Goal: Task Accomplishment & Management: Use online tool/utility

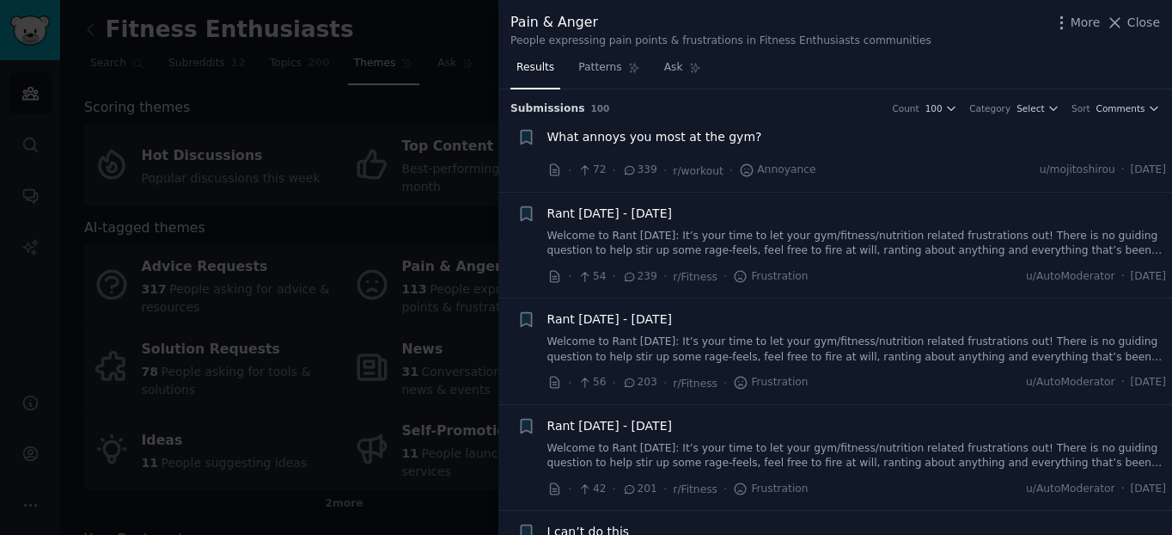
click at [231, 83] on div at bounding box center [586, 267] width 1172 height 535
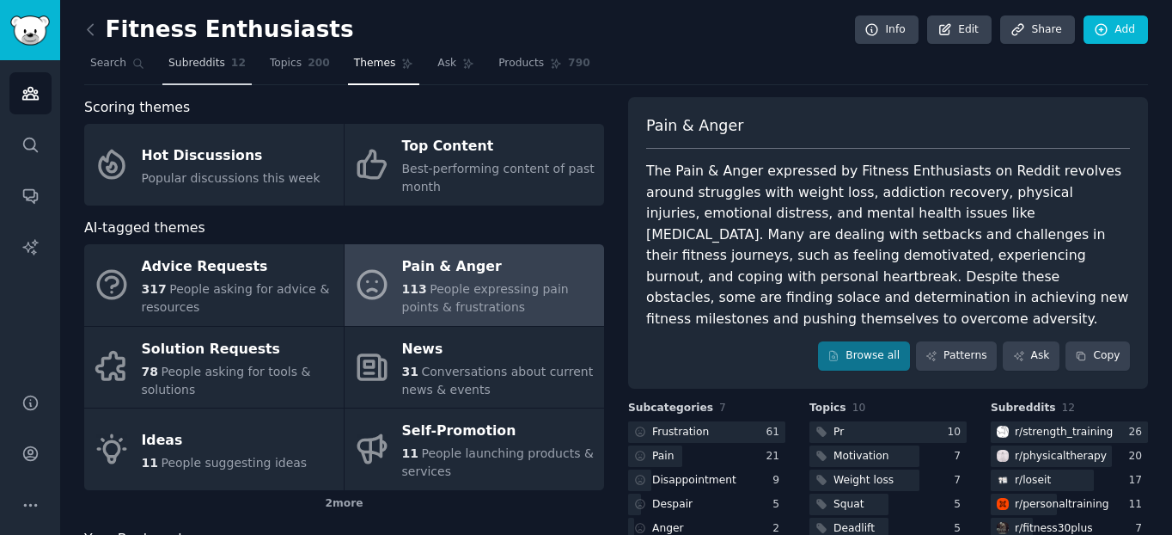
click at [184, 69] on span "Subreddits" at bounding box center [196, 63] width 57 height 15
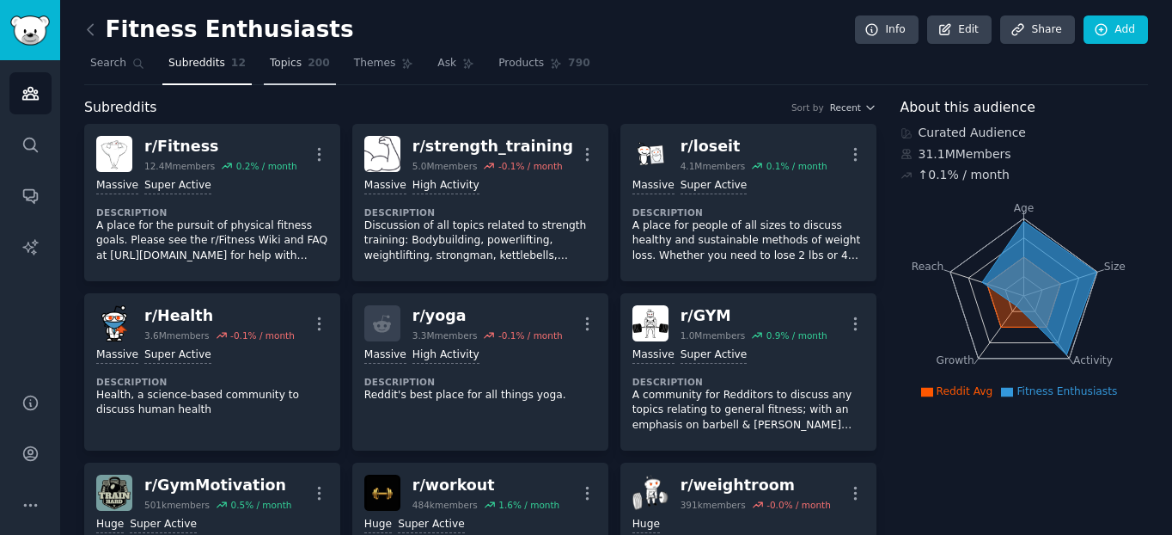
click at [305, 75] on link "Topics 200" at bounding box center [300, 67] width 72 height 35
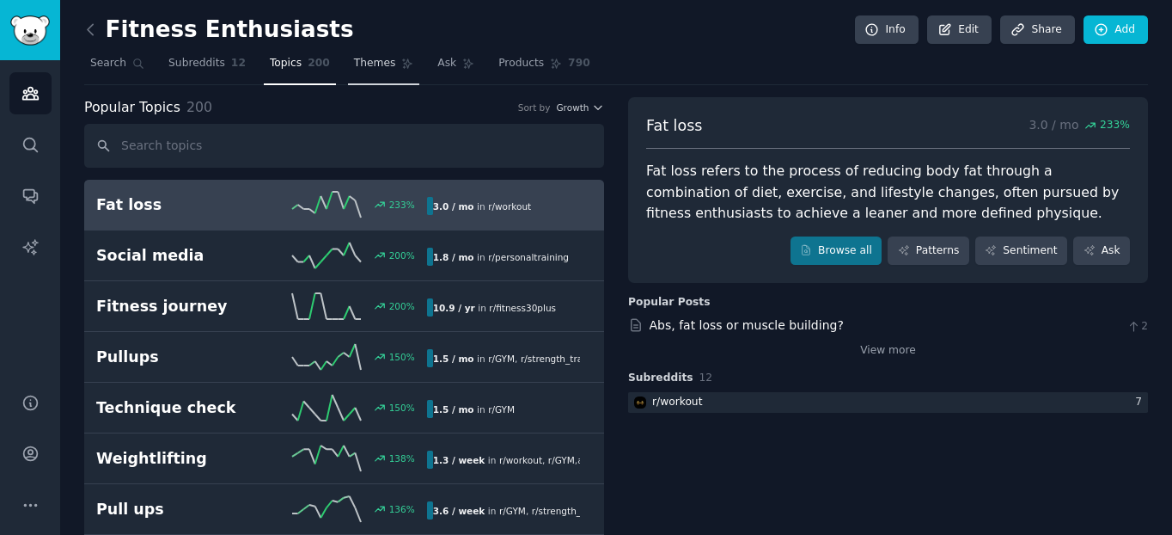
click at [380, 61] on link "Themes" at bounding box center [384, 67] width 72 height 35
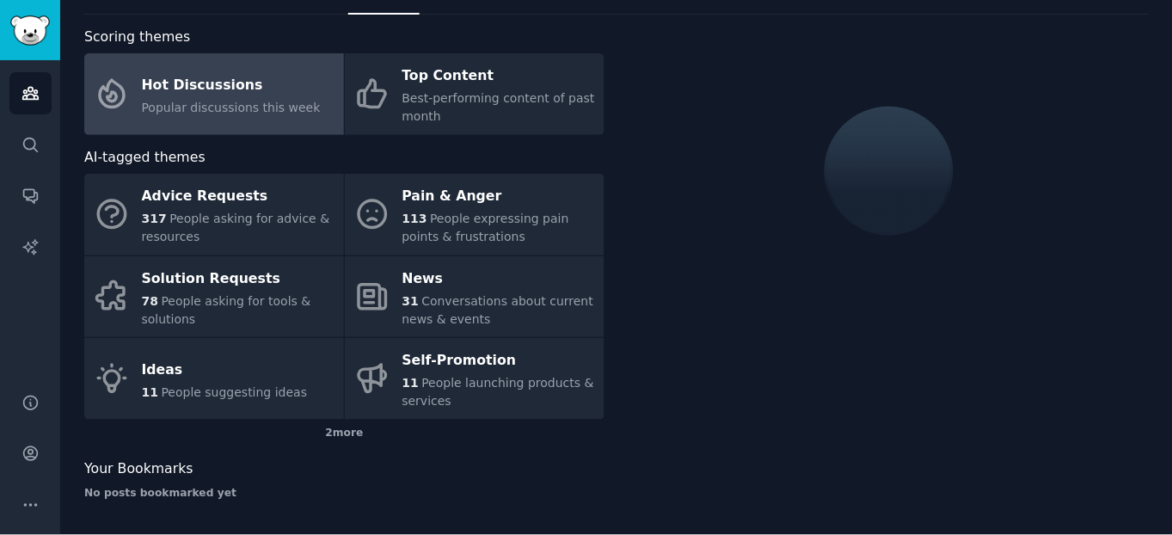
scroll to position [72, 0]
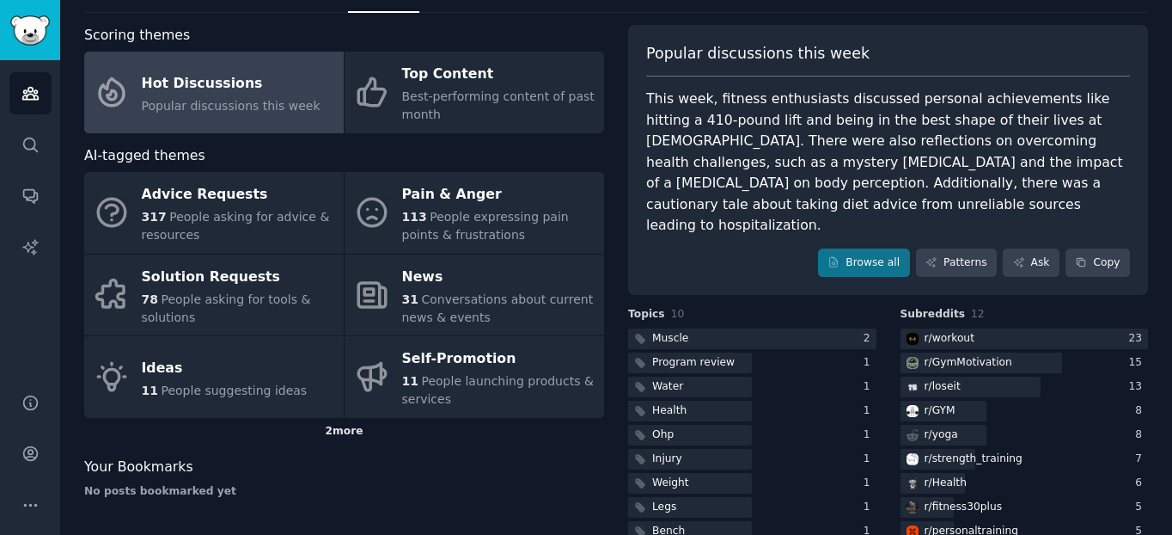
click at [339, 438] on div "2 more" at bounding box center [344, 432] width 520 height 28
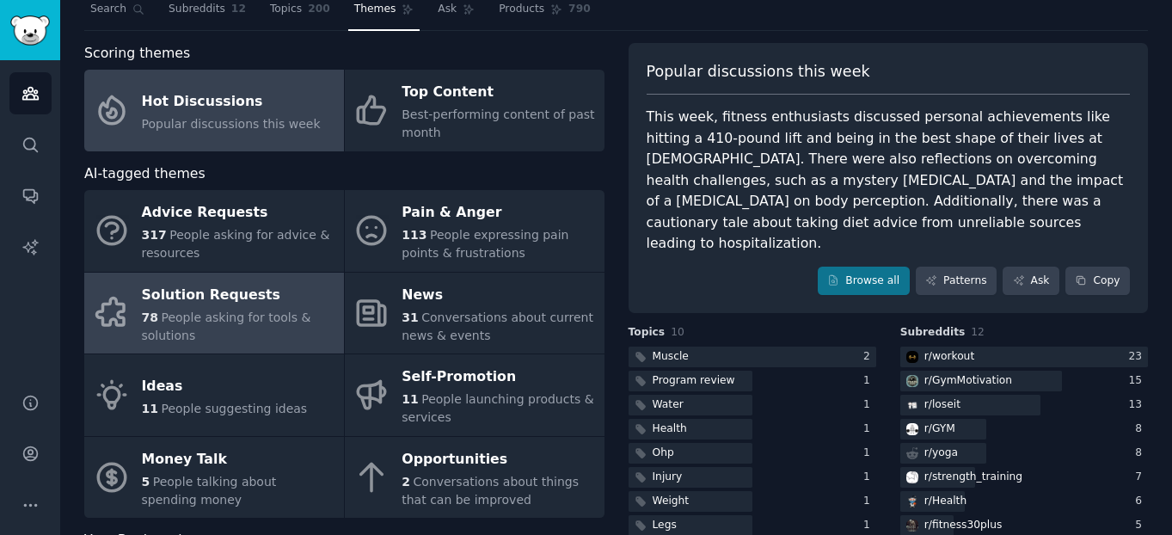
scroll to position [157, 0]
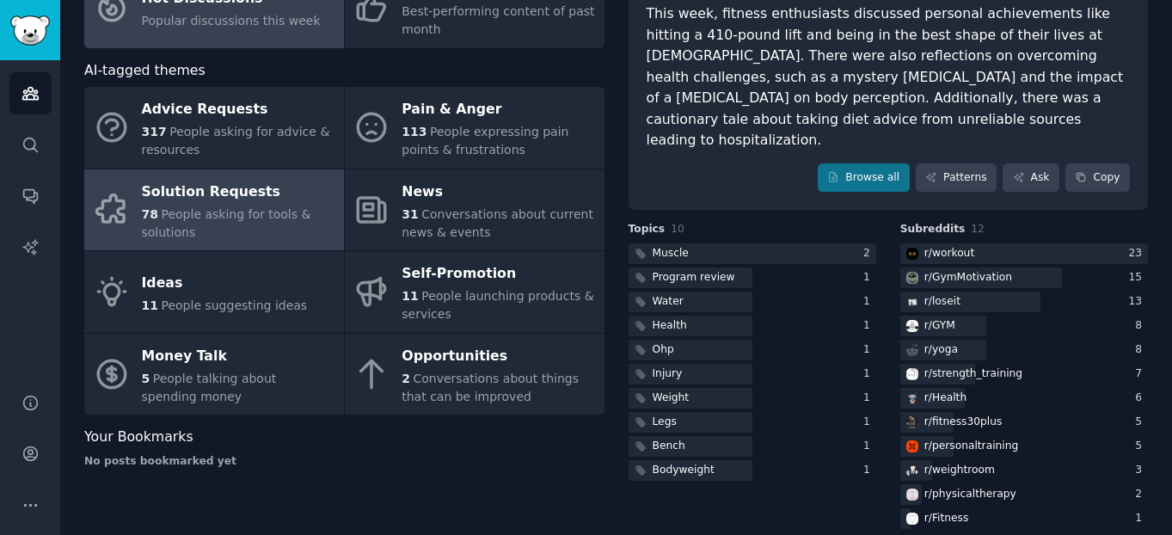
click at [193, 241] on div "78 People asking for tools & solutions" at bounding box center [238, 223] width 193 height 36
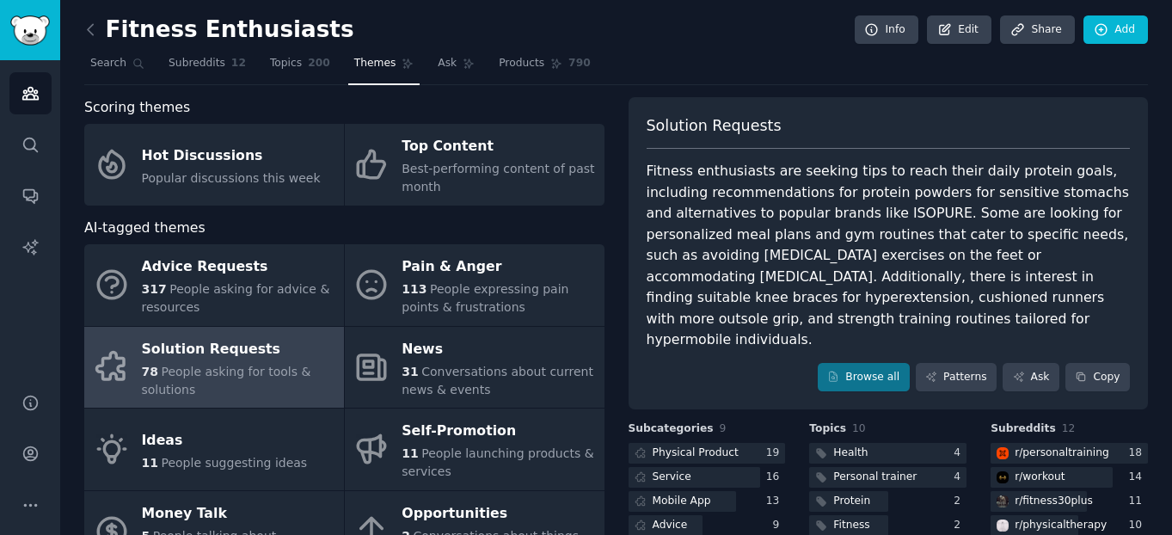
click at [499, 56] on span "Products" at bounding box center [522, 63] width 46 height 15
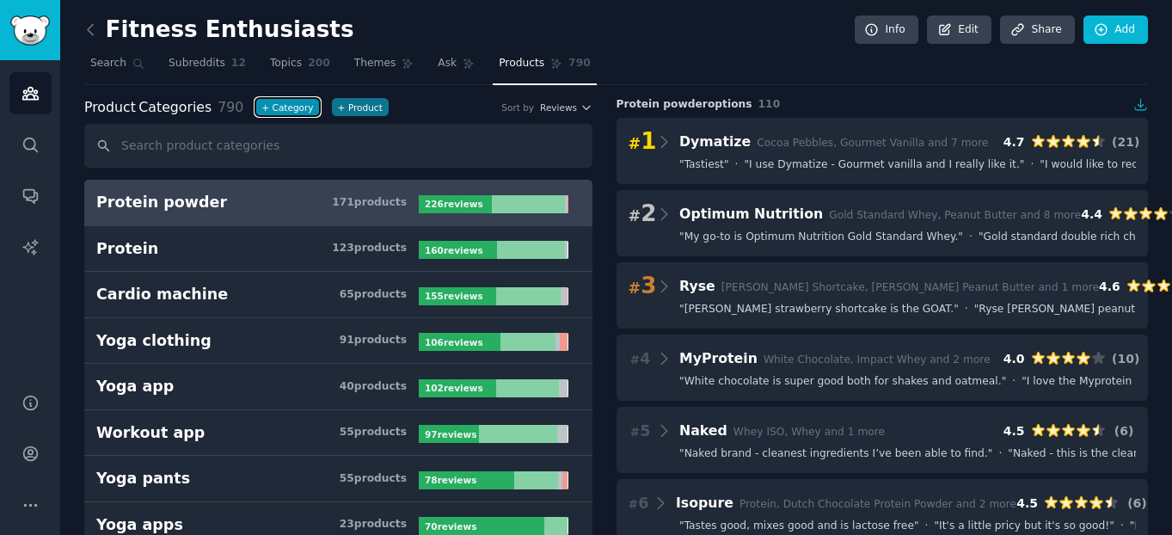
click at [291, 105] on button "+ Category" at bounding box center [287, 107] width 64 height 18
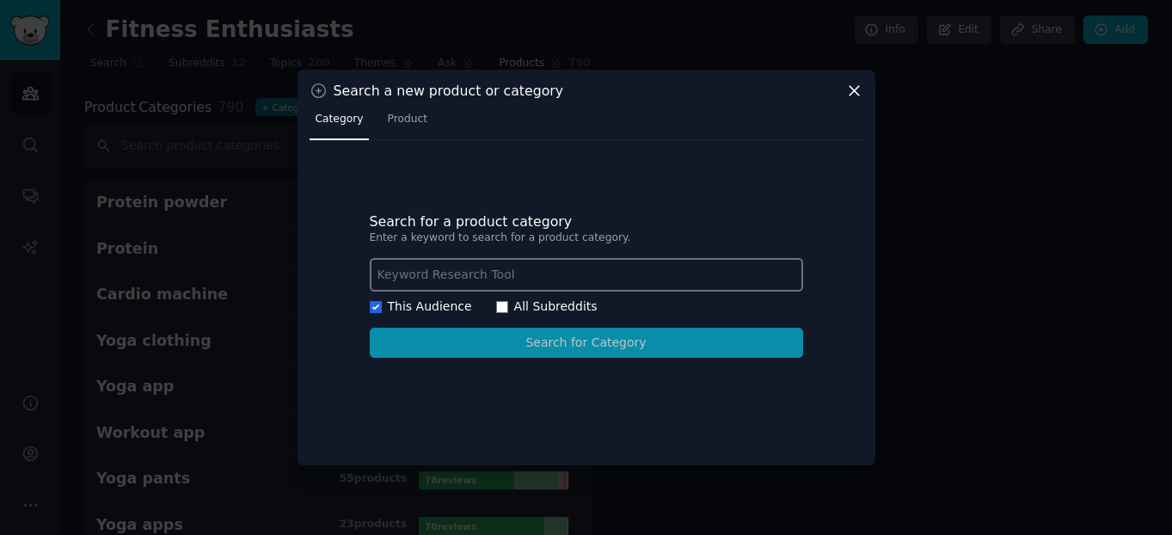
click at [533, 309] on label "All Subreddits" at bounding box center [555, 306] width 83 height 14
click at [508, 309] on input "All Subreddits" at bounding box center [502, 307] width 12 height 12
checkbox input "true"
click at [405, 307] on label "This Audience" at bounding box center [430, 306] width 84 height 14
click at [382, 307] on input "This Audience" at bounding box center [376, 307] width 12 height 12
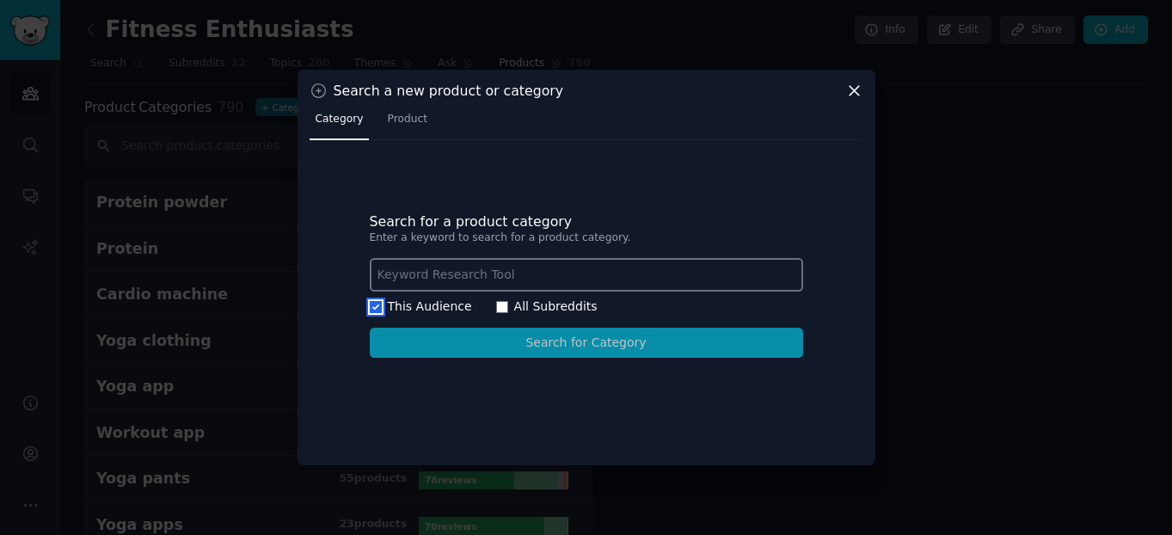
checkbox input "true"
checkbox input "false"
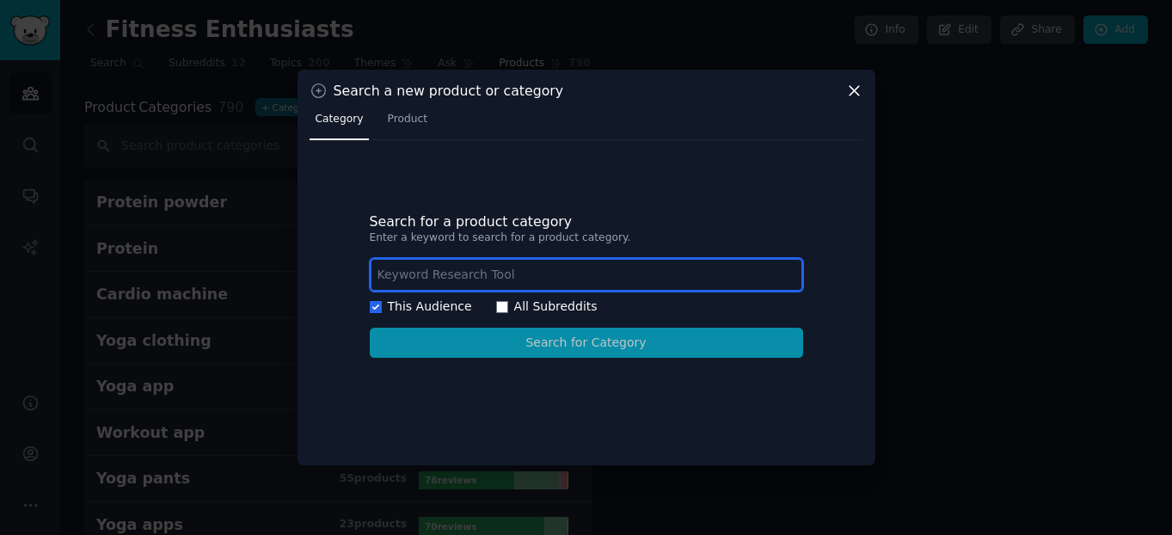
click at [535, 272] on input "text" at bounding box center [586, 275] width 433 height 34
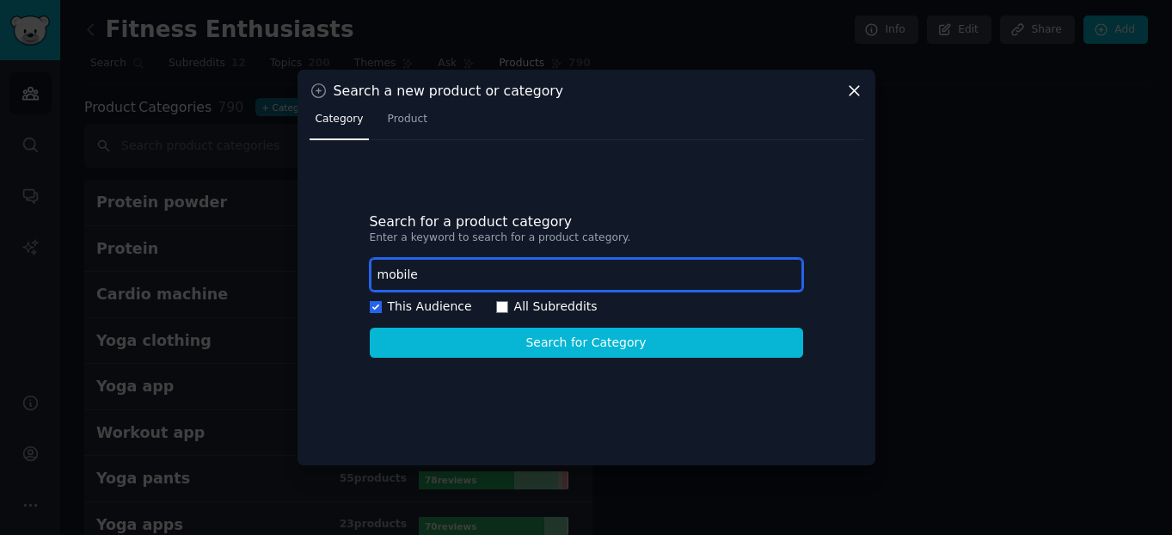
type input "mobile"
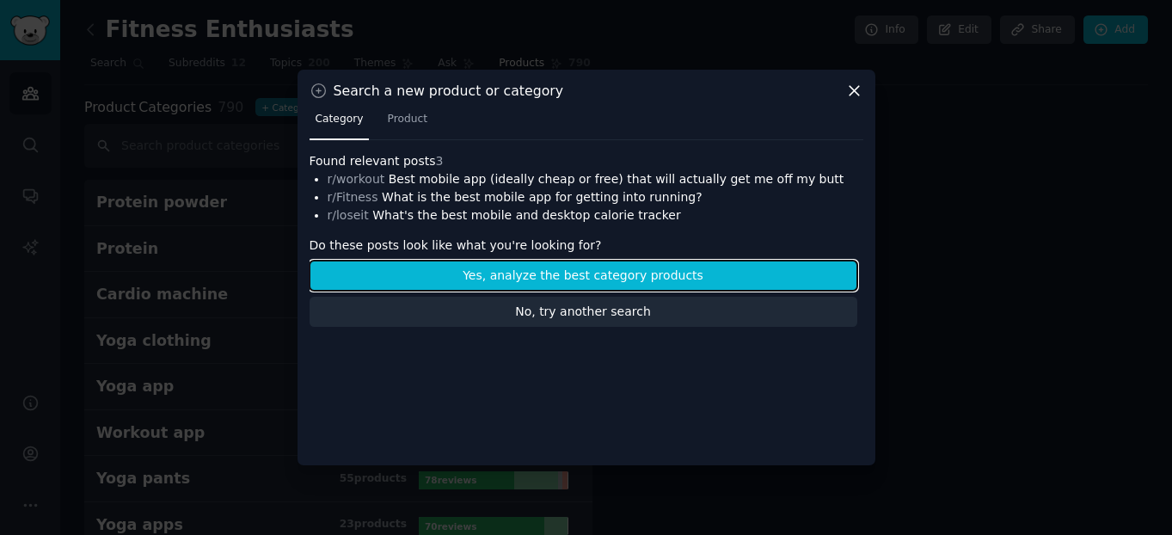
click at [557, 278] on button "Yes, analyze the best category products" at bounding box center [583, 275] width 548 height 30
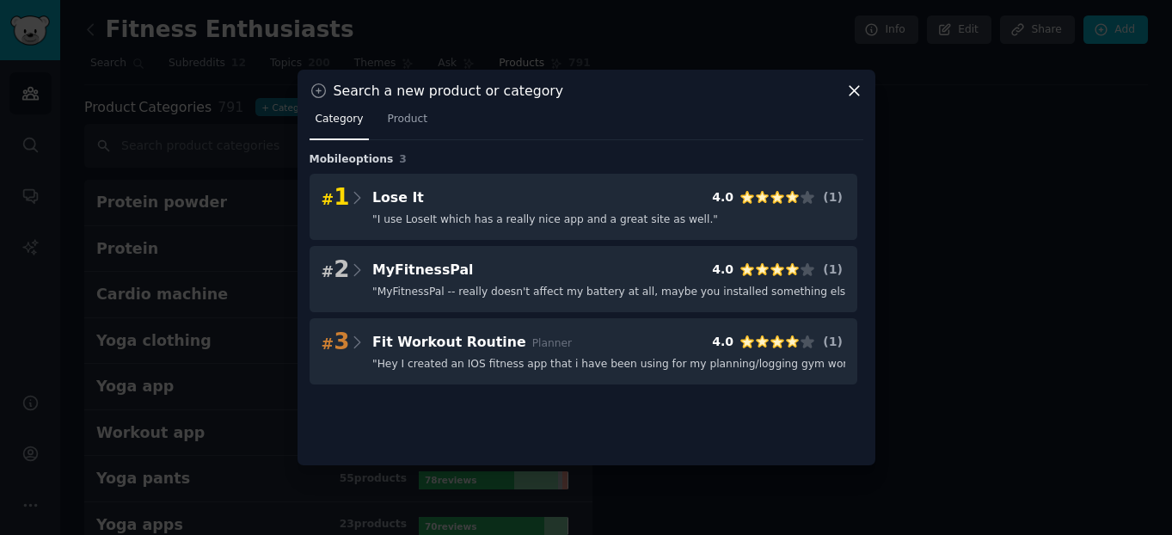
click at [368, 111] on nav "Category Product" at bounding box center [586, 123] width 554 height 35
click at [413, 135] on link "Product" at bounding box center [407, 123] width 52 height 35
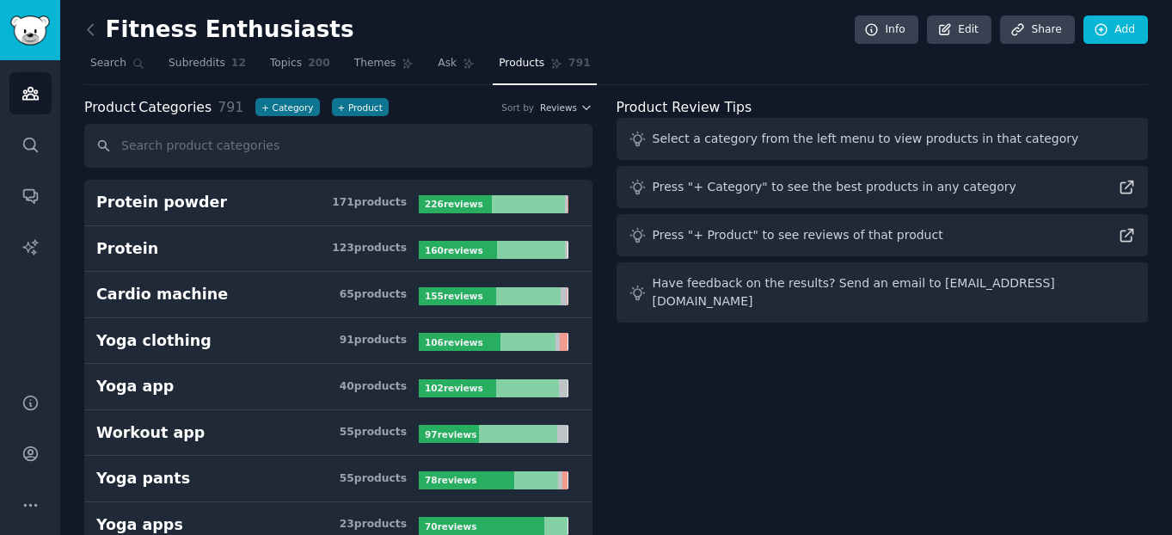
click at [523, 70] on link "Products 791" at bounding box center [544, 67] width 103 height 35
click at [280, 103] on button "+ Category" at bounding box center [287, 107] width 64 height 18
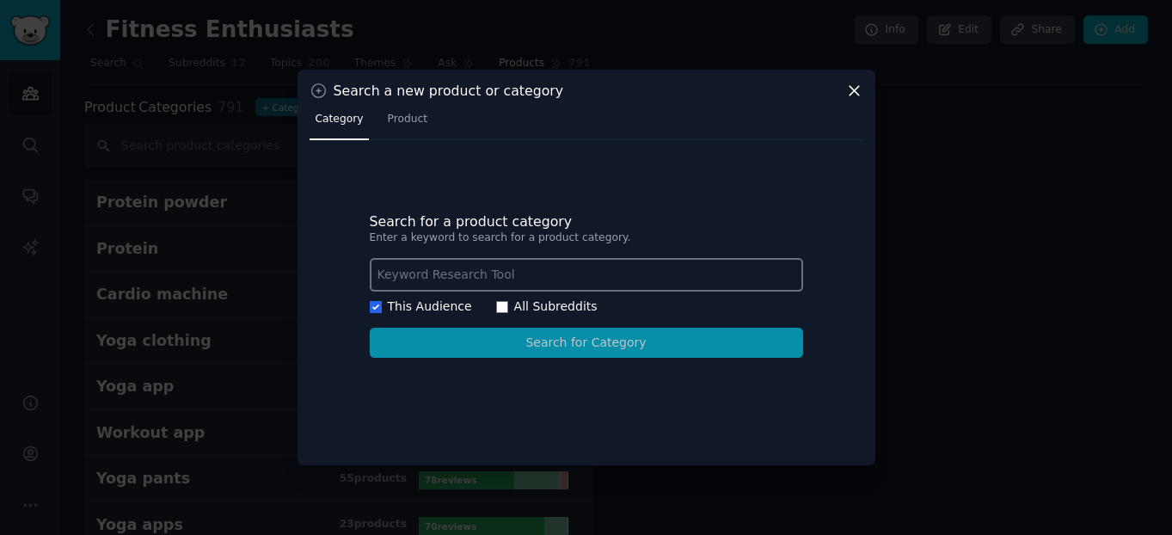
click at [476, 270] on input "text" at bounding box center [586, 275] width 433 height 34
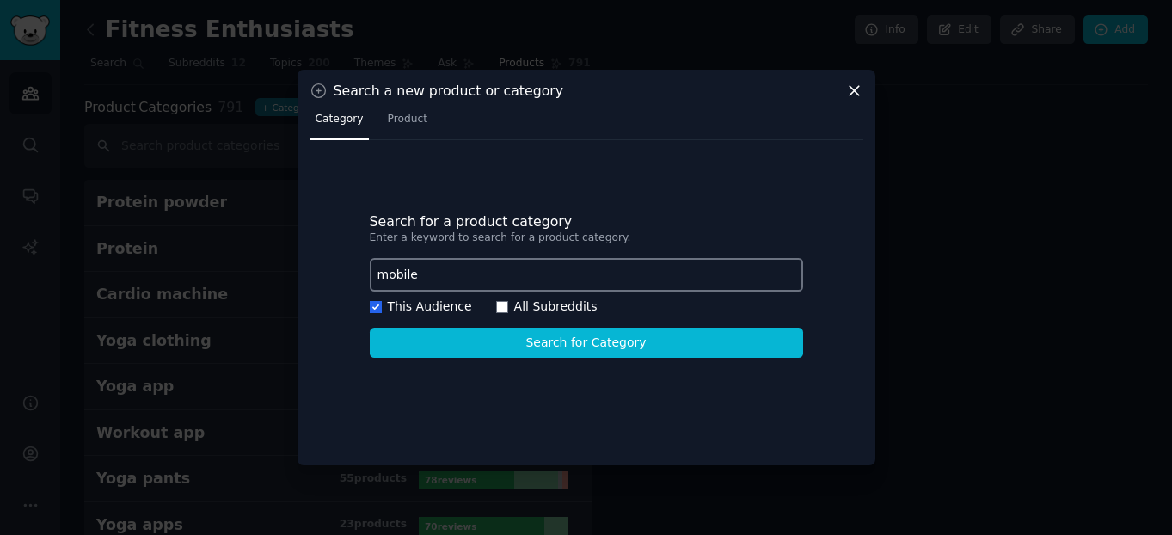
type input "mobile"
click at [550, 301] on label "All Subreddits" at bounding box center [555, 306] width 83 height 14
click at [508, 301] on input "All Subreddits" at bounding box center [502, 307] width 12 height 12
checkbox input "true"
checkbox input "false"
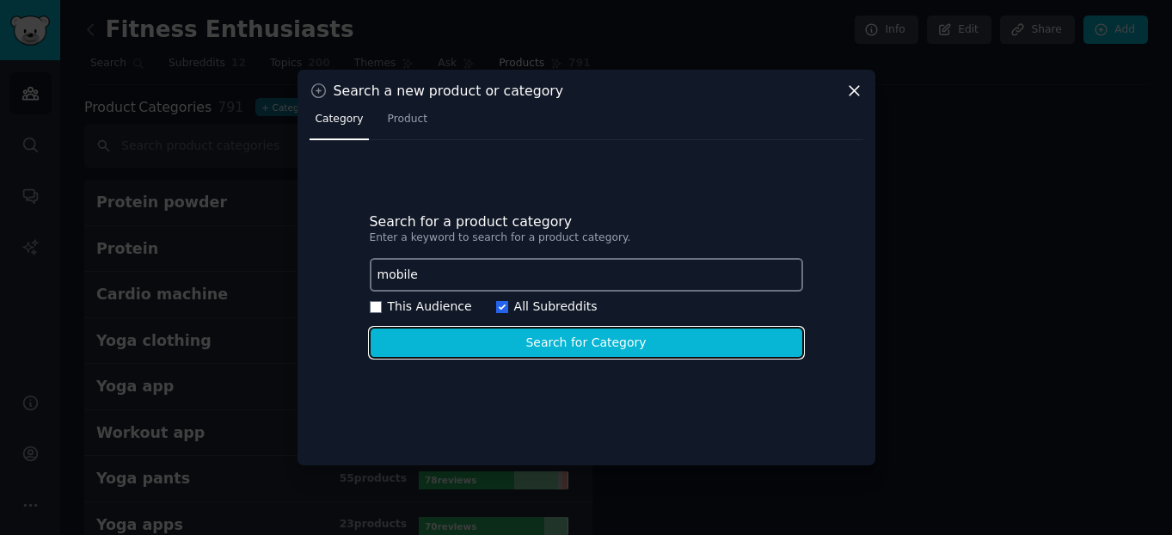
click at [497, 340] on button "Search for Category" at bounding box center [586, 342] width 433 height 30
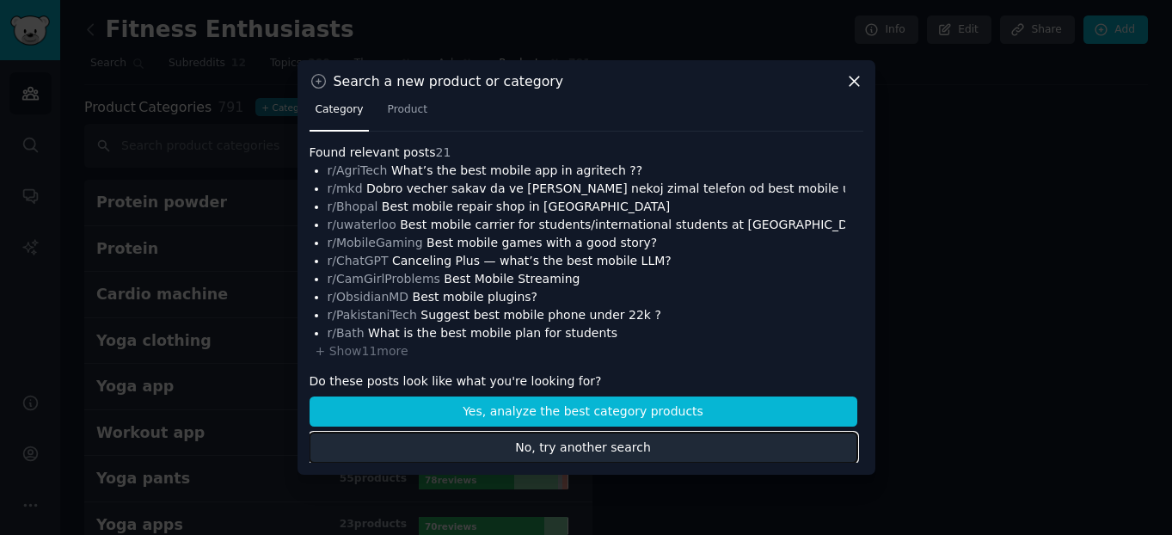
click at [610, 450] on button "No, try another search" at bounding box center [583, 447] width 548 height 30
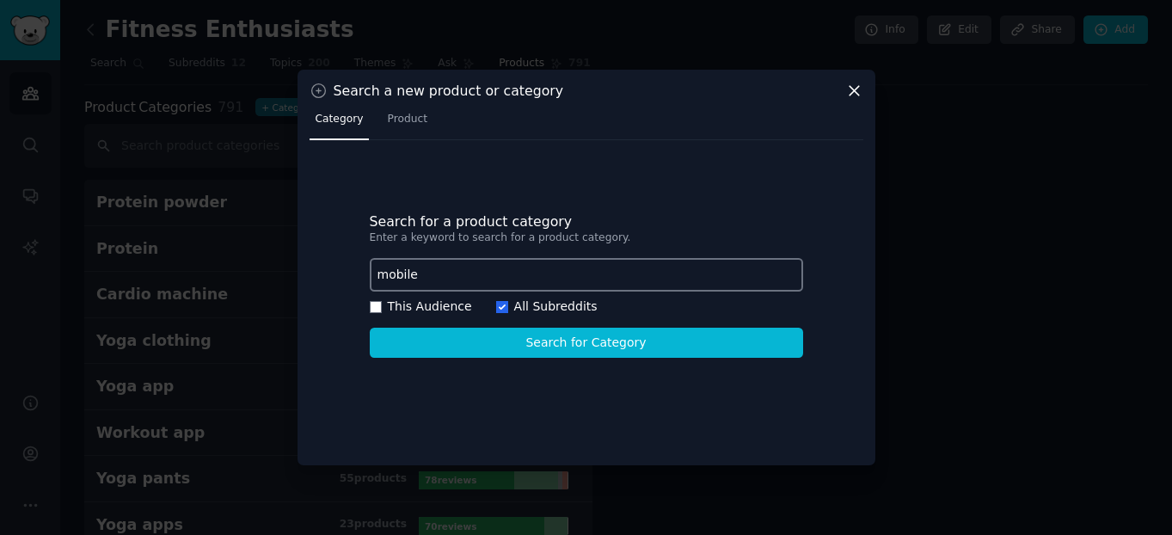
click at [413, 306] on label "This Audience" at bounding box center [430, 306] width 84 height 14
click at [382, 306] on input "This Audience" at bounding box center [376, 307] width 12 height 12
checkbox input "true"
checkbox input "false"
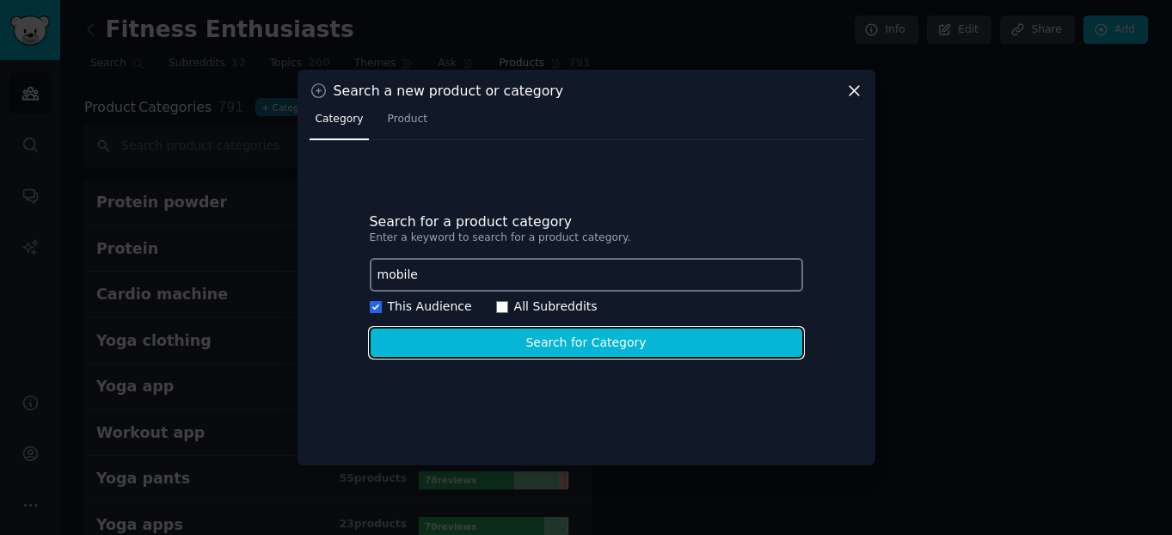
click at [569, 346] on button "Search for Category" at bounding box center [586, 342] width 433 height 30
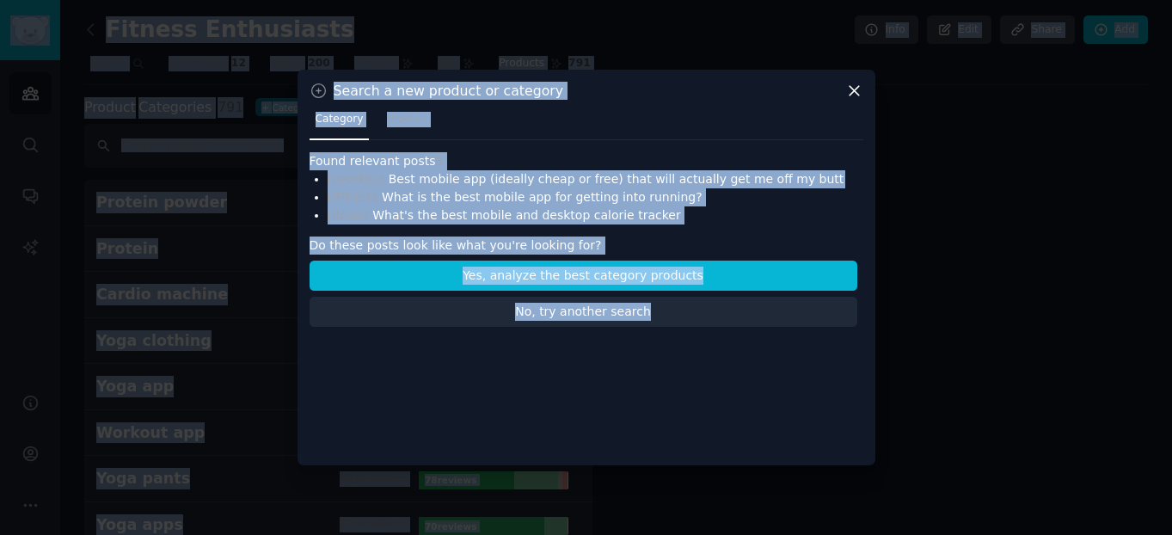
click at [560, 162] on h3 "Found relevant posts 3" at bounding box center [583, 161] width 548 height 18
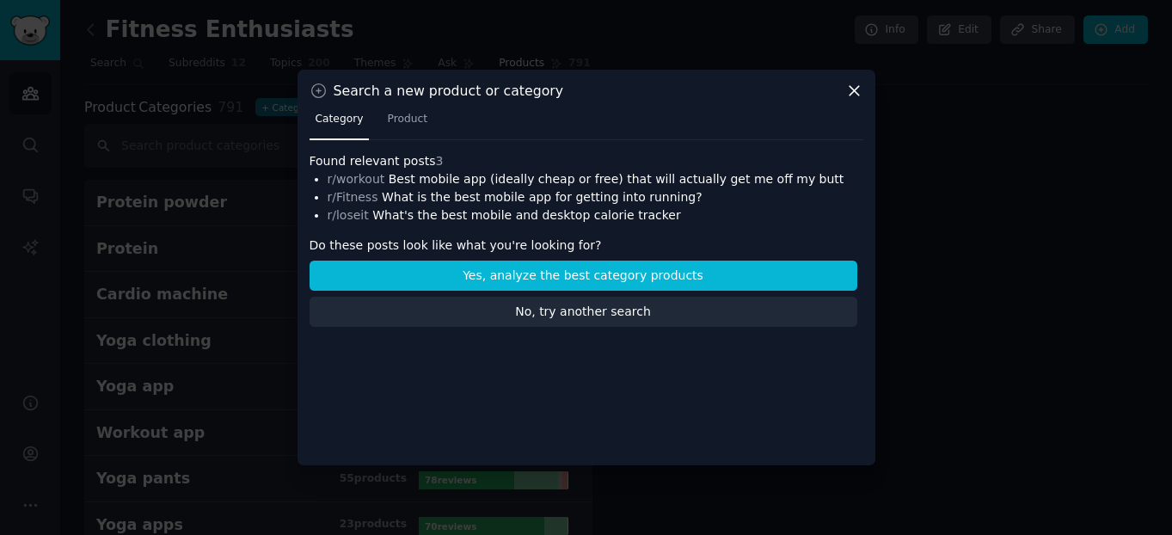
click at [537, 193] on h4 "r/Fitness What is the best mobile app for getting into running?" at bounding box center [585, 197] width 517 height 18
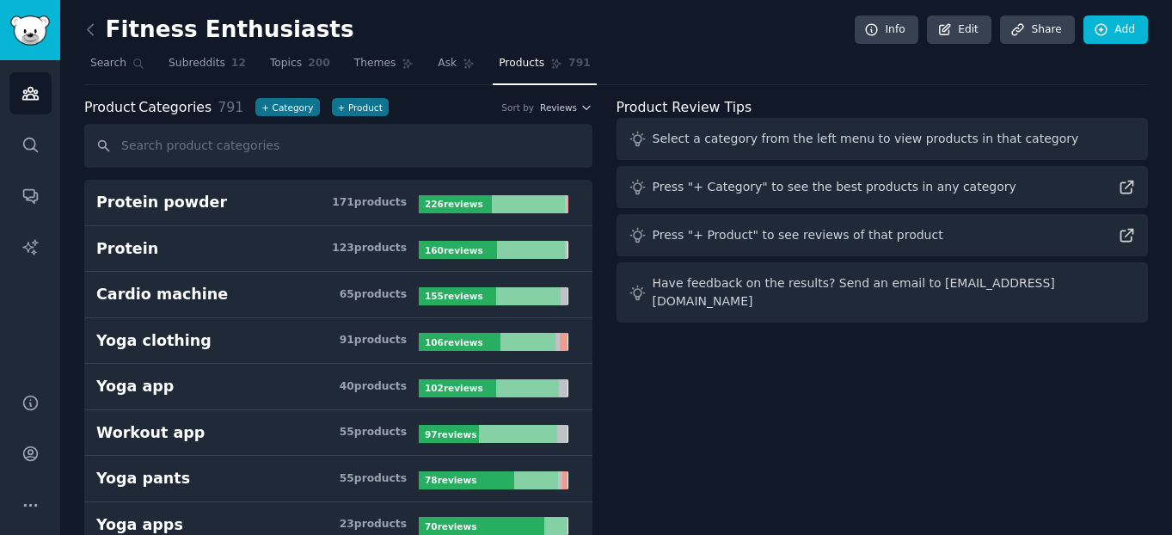
click at [438, 64] on span "Ask" at bounding box center [447, 63] width 19 height 15
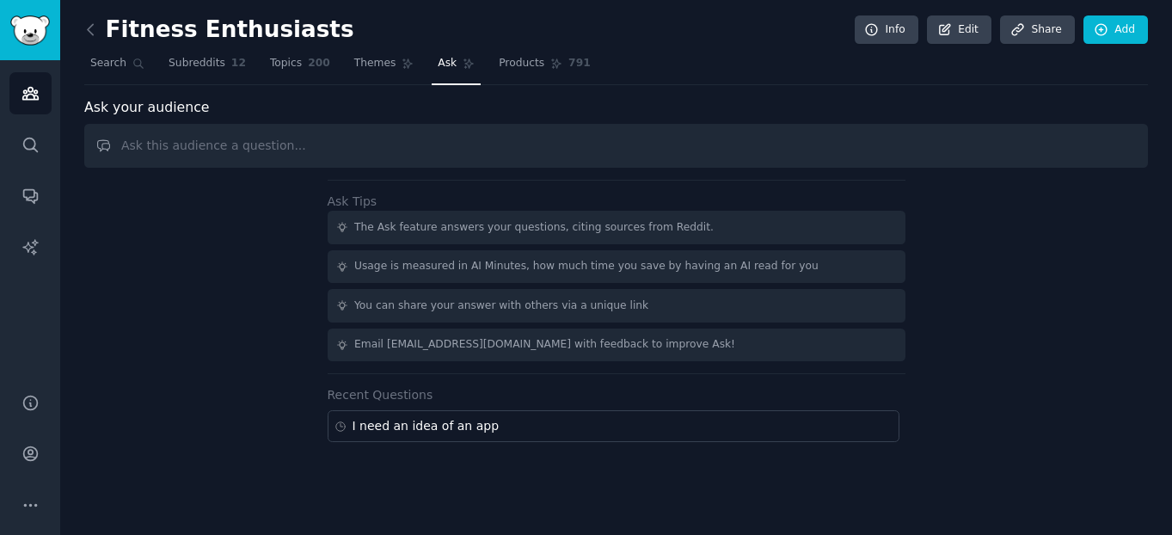
click at [321, 64] on nav "Search Subreddits 12 Topics 200 Themes Ask Products 791" at bounding box center [615, 67] width 1063 height 35
click at [308, 65] on span "200" at bounding box center [319, 63] width 22 height 15
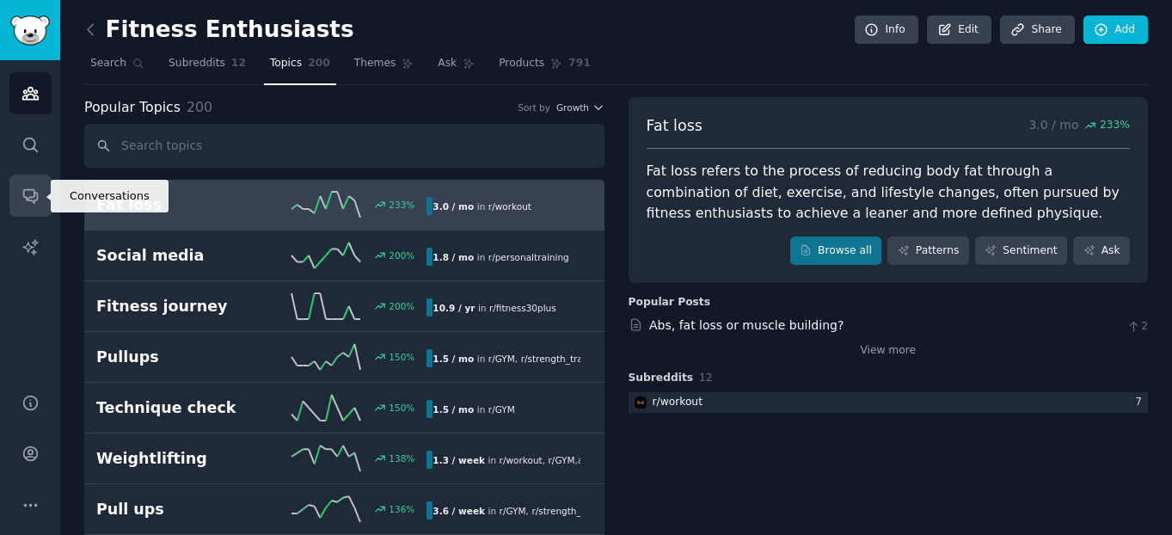
click at [38, 182] on link "Conversations" at bounding box center [30, 195] width 42 height 42
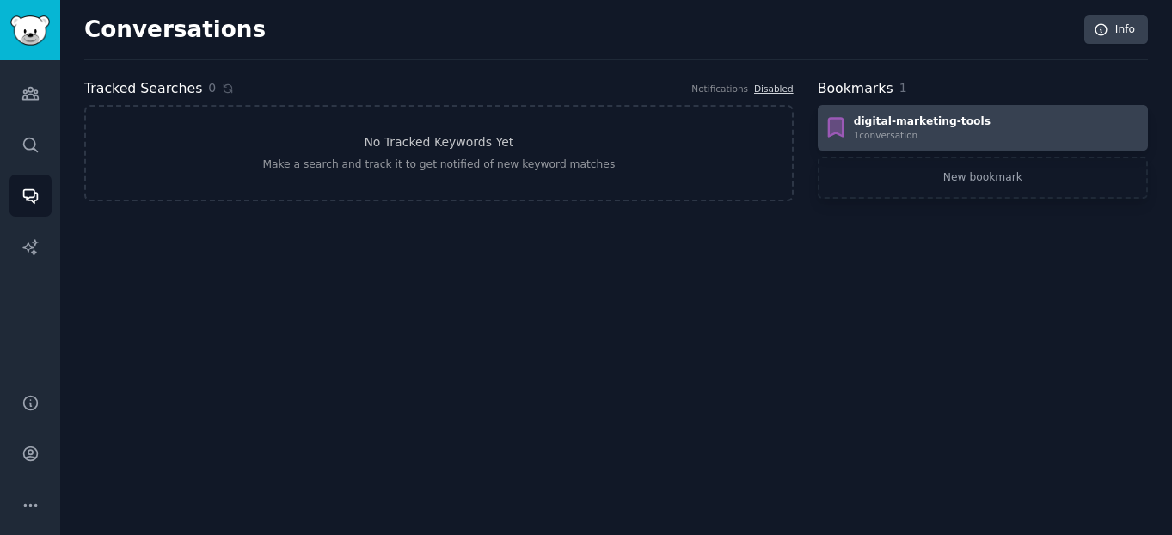
click at [896, 133] on div "1 conversation" at bounding box center [922, 135] width 137 height 12
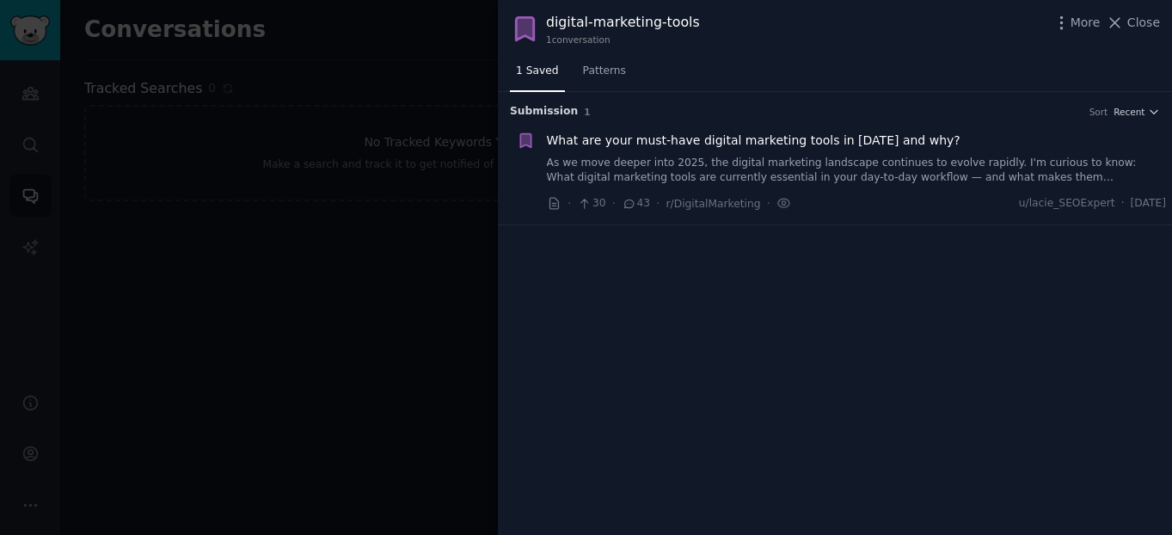
click at [702, 162] on link "As we move deeper into 2025, the digital marketing landscape continues to evolv…" at bounding box center [857, 171] width 620 height 30
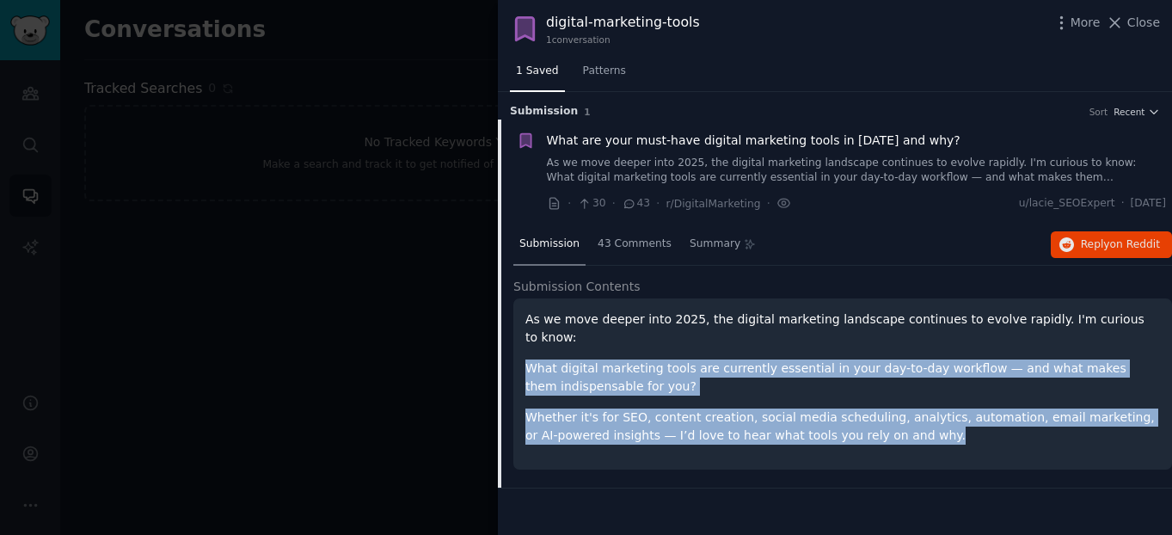
drag, startPoint x: 638, startPoint y: 329, endPoint x: 958, endPoint y: 425, distance: 333.7
click at [958, 425] on div "As we move deeper into 2025, the digital marketing landscape continues to evolv…" at bounding box center [842, 377] width 634 height 134
